Goal: Check status: Check status

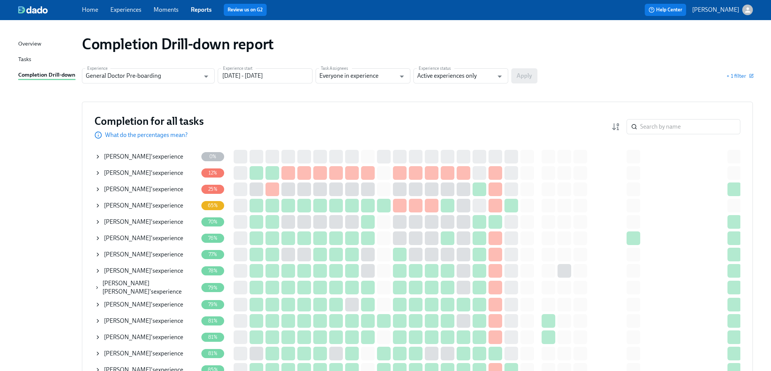
click at [161, 157] on div "[PERSON_NAME] 's experience" at bounding box center [143, 156] width 79 height 8
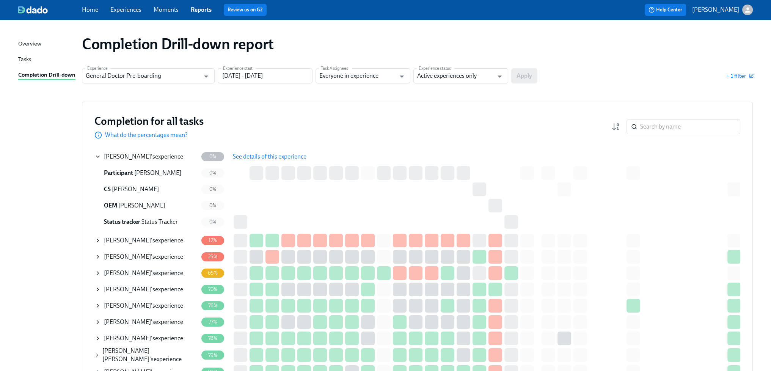
click at [259, 158] on span "See details of this experience" at bounding box center [270, 157] width 74 height 8
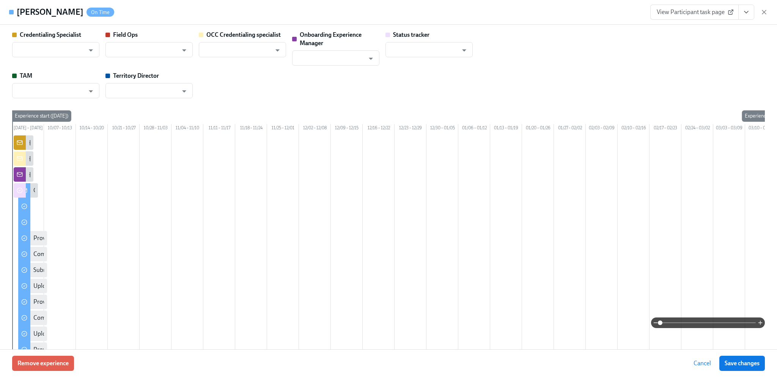
type input "[PERSON_NAME]"
type input "Status Tracker"
type input "[PERSON_NAME]"
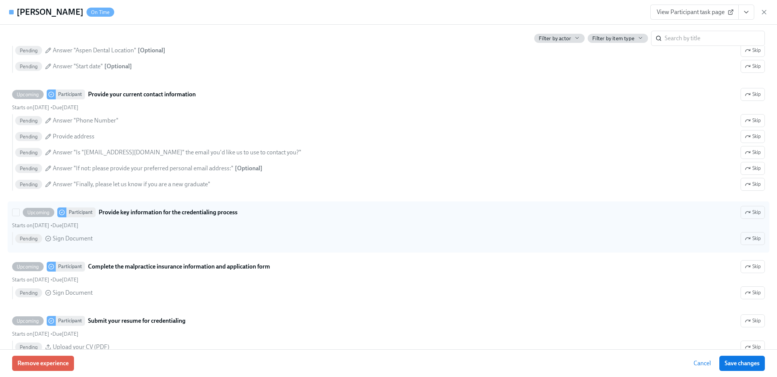
scroll to position [645, 0]
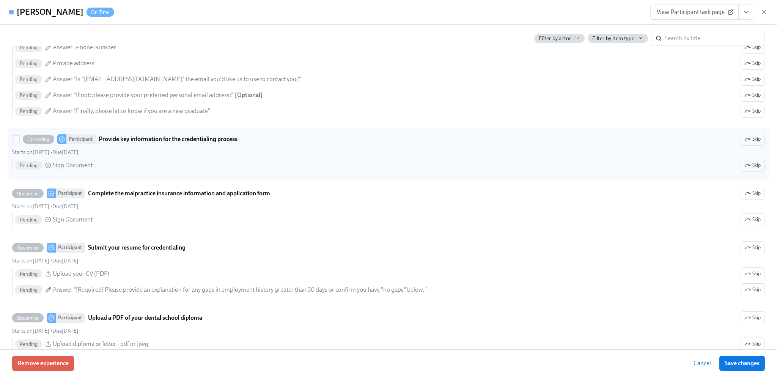
click at [17, 143] on input "Upcoming Participant Provide key information for the credentialing process Skip…" at bounding box center [16, 139] width 7 height 7
checkbox input "true"
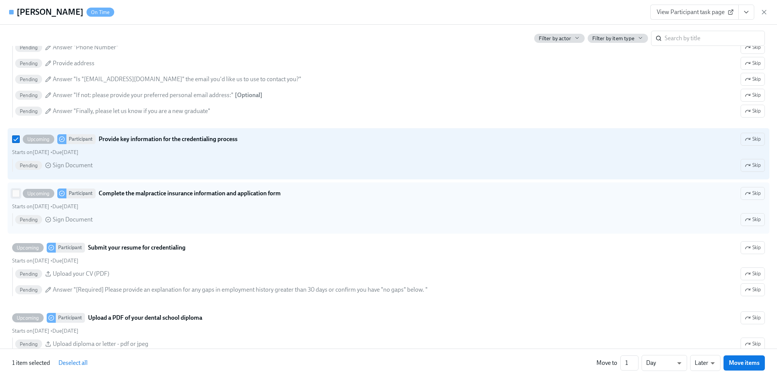
click at [14, 197] on input "Upcoming Participant Complete the malpractice insurance information and applica…" at bounding box center [16, 193] width 7 height 7
checkbox input "true"
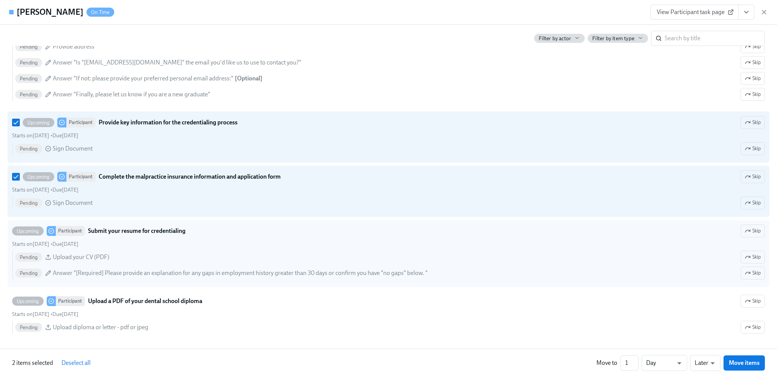
scroll to position [721, 0]
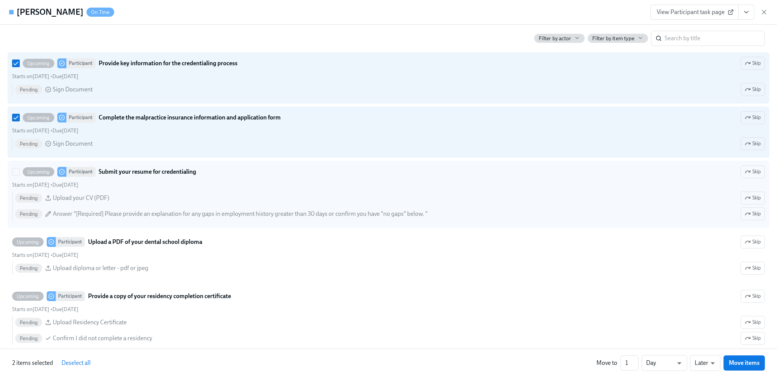
drag, startPoint x: 17, startPoint y: 182, endPoint x: 16, endPoint y: 193, distance: 11.4
click at [17, 175] on input "Upcoming Participant Submit your resume for credentialing Skip Starts on [DATE]…" at bounding box center [16, 171] width 7 height 7
checkbox input "true"
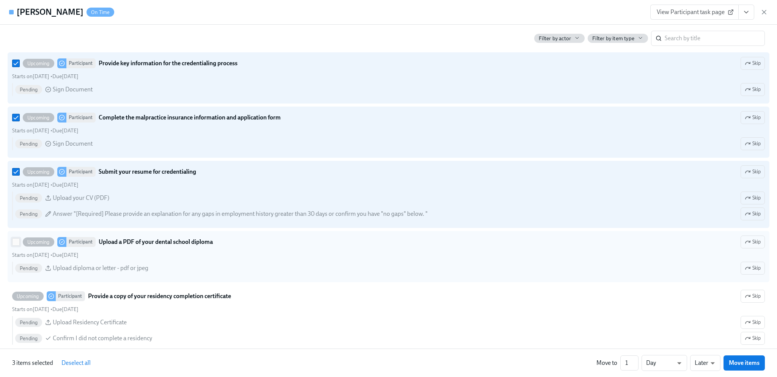
click at [16, 245] on input "Upcoming Participant Upload a PDF of your dental school diploma Skip Starts on …" at bounding box center [16, 242] width 7 height 7
checkbox input "true"
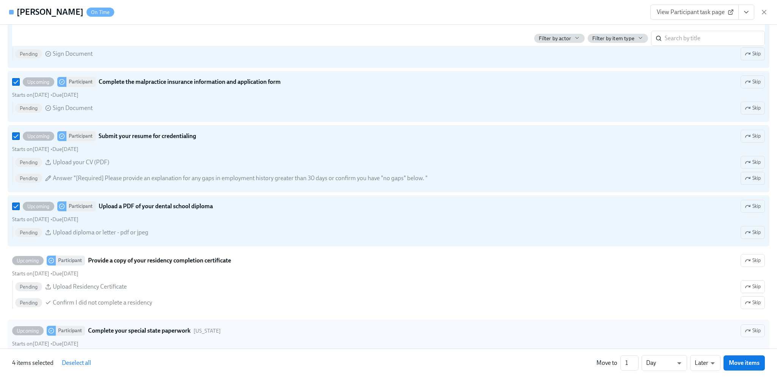
scroll to position [835, 0]
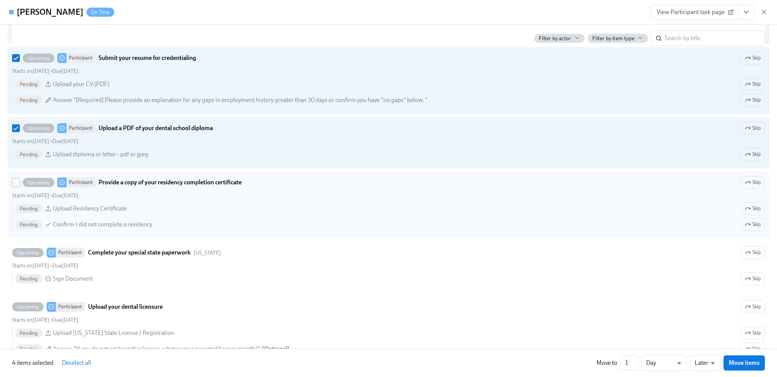
click at [16, 186] on input "Upcoming Participant Provide a copy of your residency completion certificate Sk…" at bounding box center [16, 182] width 7 height 7
checkbox input "true"
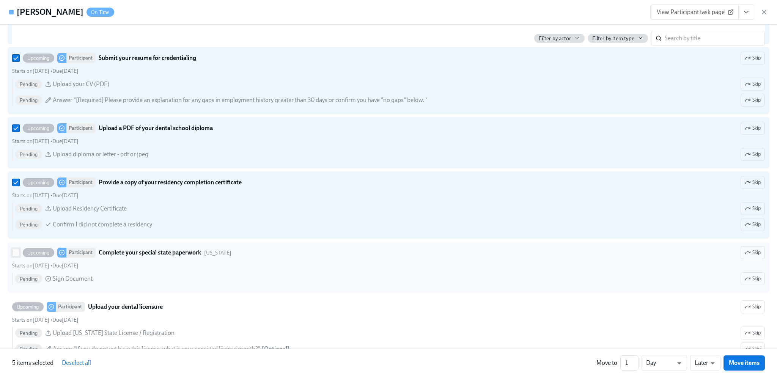
click at [13, 256] on input "Upcoming Participant Complete your special state paperwork [US_STATE] Skip Star…" at bounding box center [16, 252] width 7 height 7
checkbox input "true"
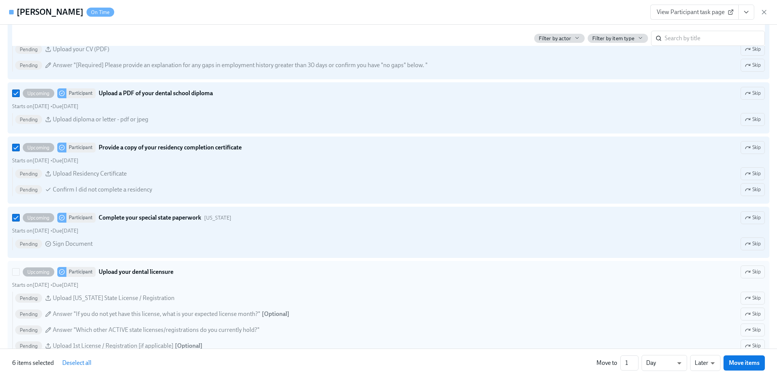
scroll to position [948, 0]
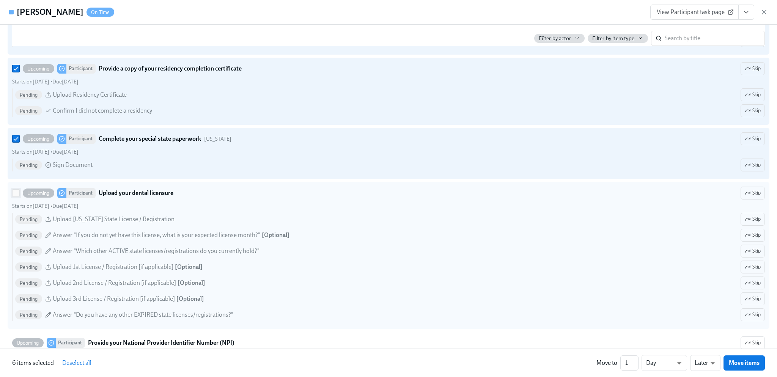
click at [17, 196] on input "Upcoming Participant Upload your dental licensure Skip Starts on [DATE] • Due […" at bounding box center [16, 193] width 7 height 7
checkbox input "true"
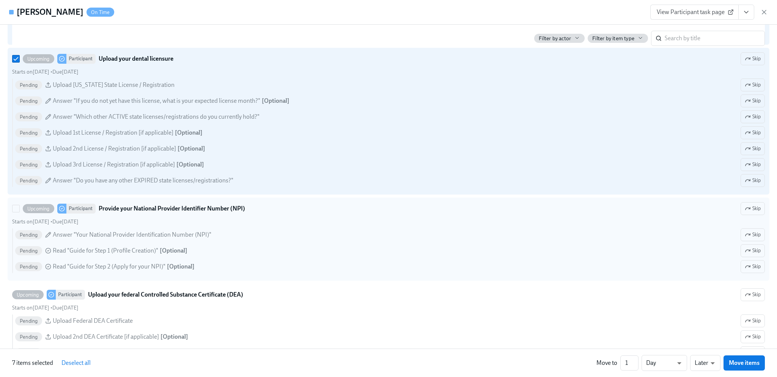
scroll to position [1100, 0]
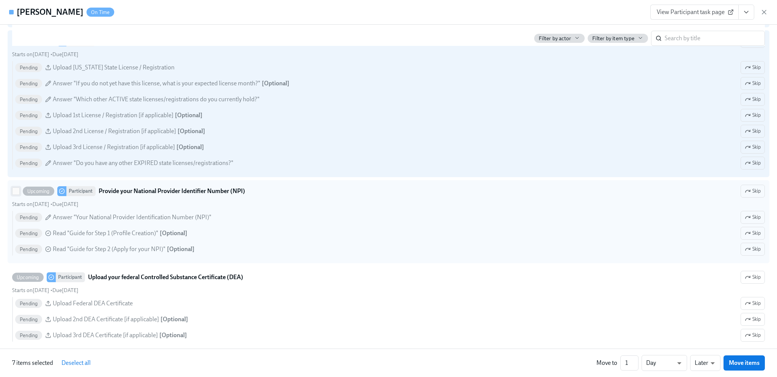
click at [16, 195] on input "Upcoming Participant Provide your National Provider Identifier Number (NPI) Ski…" at bounding box center [16, 191] width 7 height 7
checkbox input "true"
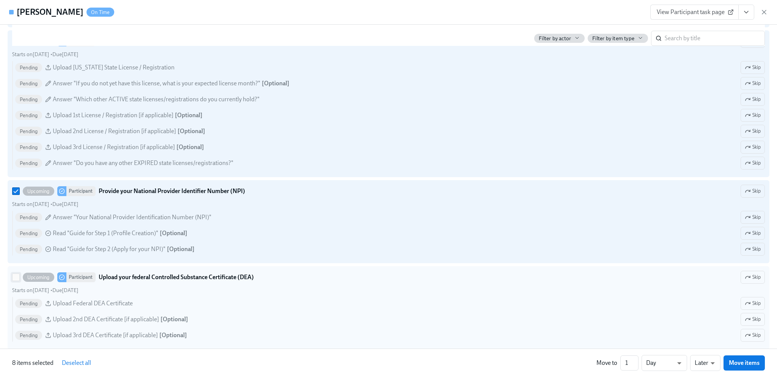
click at [16, 281] on input "Upcoming Participant Upload your federal Controlled Substance Certificate (DEA)…" at bounding box center [16, 277] width 7 height 7
checkbox input "true"
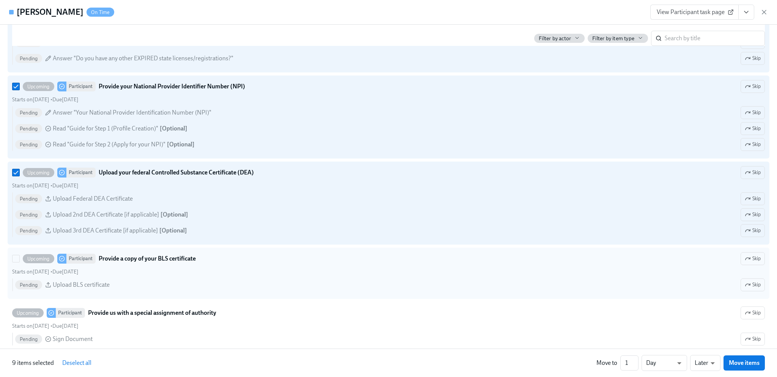
scroll to position [1214, 0]
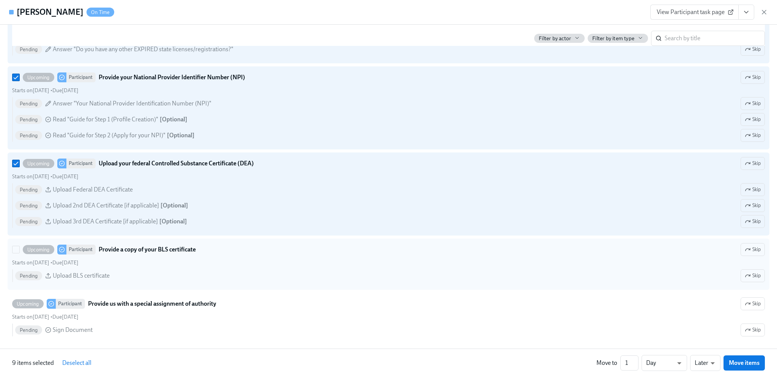
drag, startPoint x: 17, startPoint y: 253, endPoint x: 17, endPoint y: 261, distance: 7.2
click at [17, 253] on input "Upcoming Participant Provide a copy of your BLS certificate Skip Starts on [DAT…" at bounding box center [16, 249] width 7 height 7
checkbox input "true"
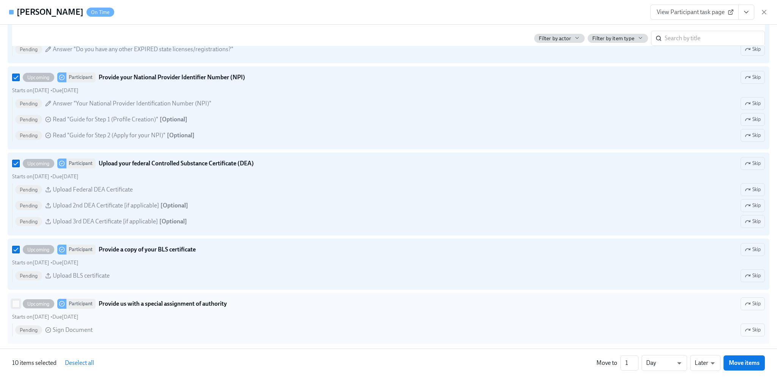
click at [15, 307] on input "Upcoming Participant Provide us with a special assignment of authority Skip Sta…" at bounding box center [16, 303] width 7 height 7
checkbox input "true"
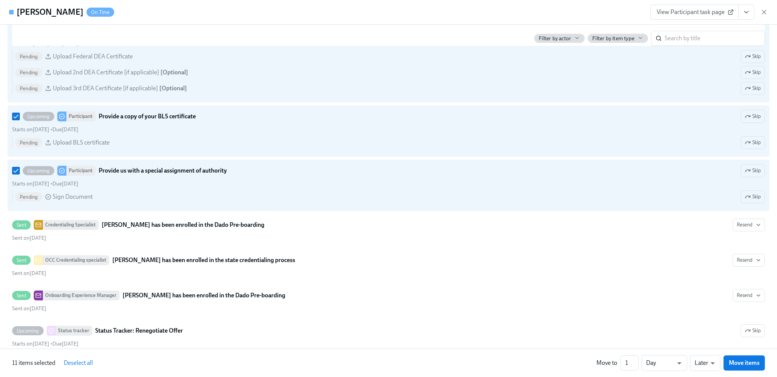
scroll to position [1366, 0]
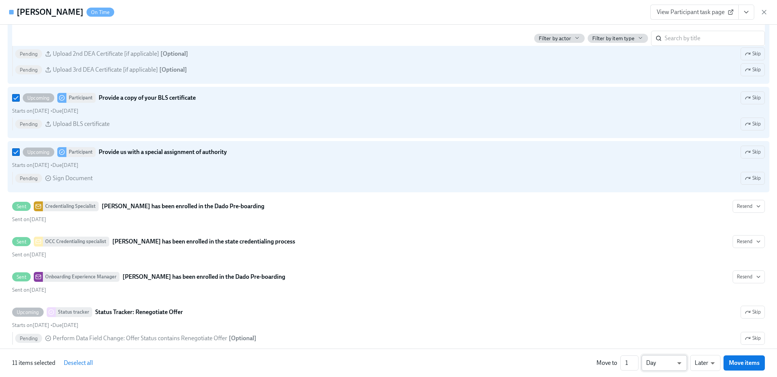
click at [677, 365] on body "Home Experiences Moments Reports Review us on G2 Help Center [PERSON_NAME] Over…" at bounding box center [388, 331] width 777 height 663
click at [669, 361] on li "Week" at bounding box center [664, 361] width 46 height 13
type input "w"
type input "2"
click at [634, 360] on input "2" at bounding box center [629, 362] width 18 height 15
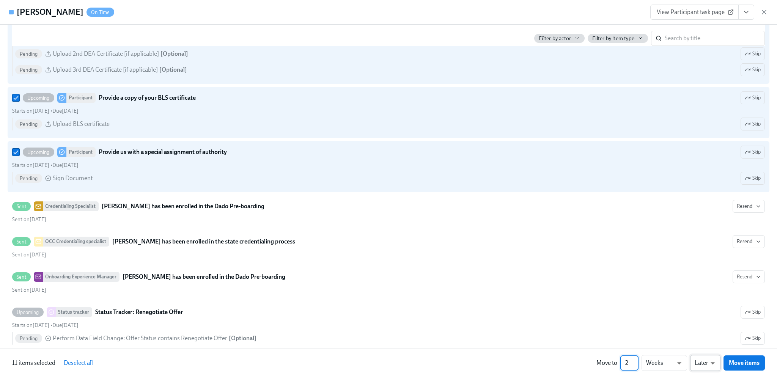
click at [711, 363] on body "Home Experiences Moments Reports Review us on G2 Help Center [PERSON_NAME] Over…" at bounding box center [388, 331] width 777 height 663
click at [706, 349] on li "Earlier" at bounding box center [705, 348] width 30 height 13
type input "earlier"
click at [748, 364] on span "Move items" at bounding box center [744, 363] width 31 height 8
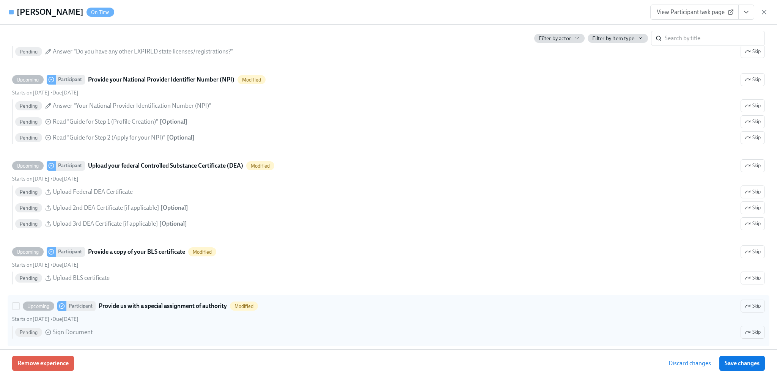
scroll to position [994, 0]
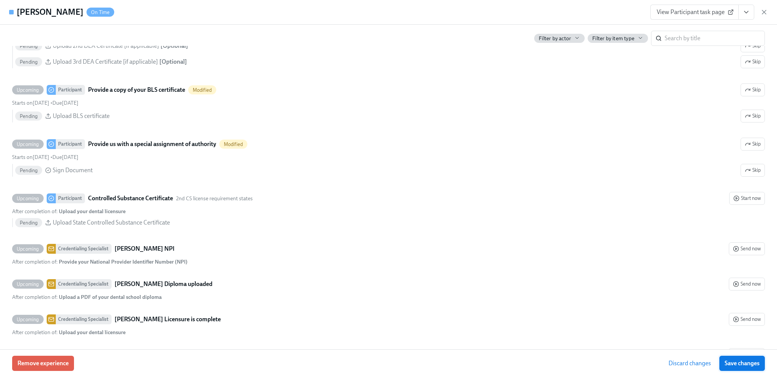
click at [751, 364] on span "Save changes" at bounding box center [742, 364] width 35 height 8
